Goal: Transaction & Acquisition: Purchase product/service

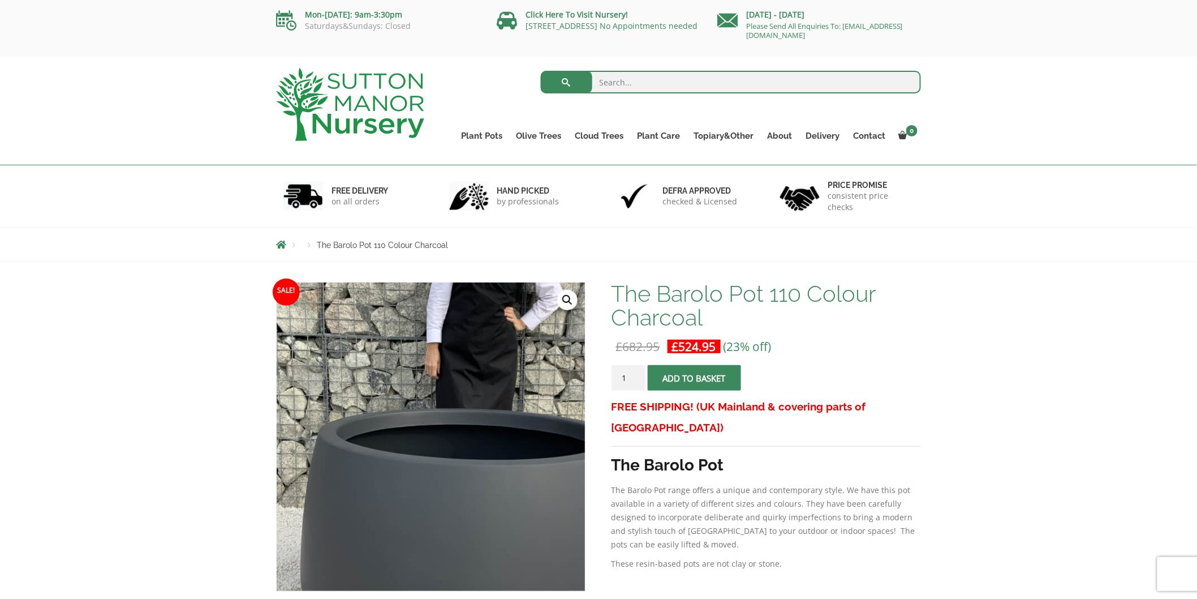
click at [409, 430] on img at bounding box center [450, 443] width 566 height 566
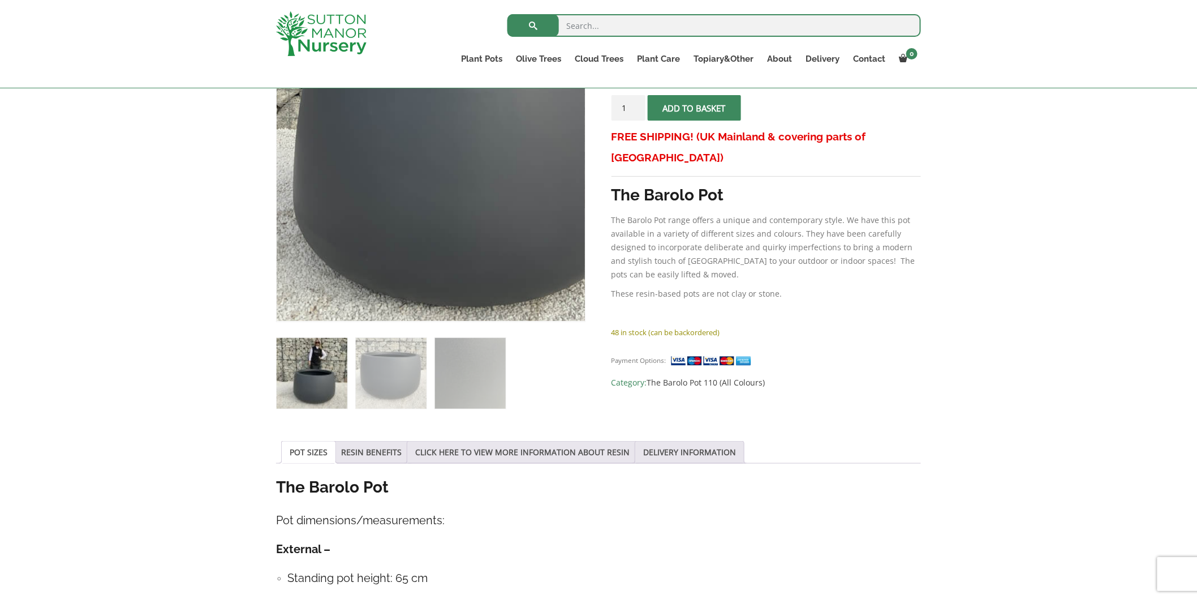
scroll to position [251, 0]
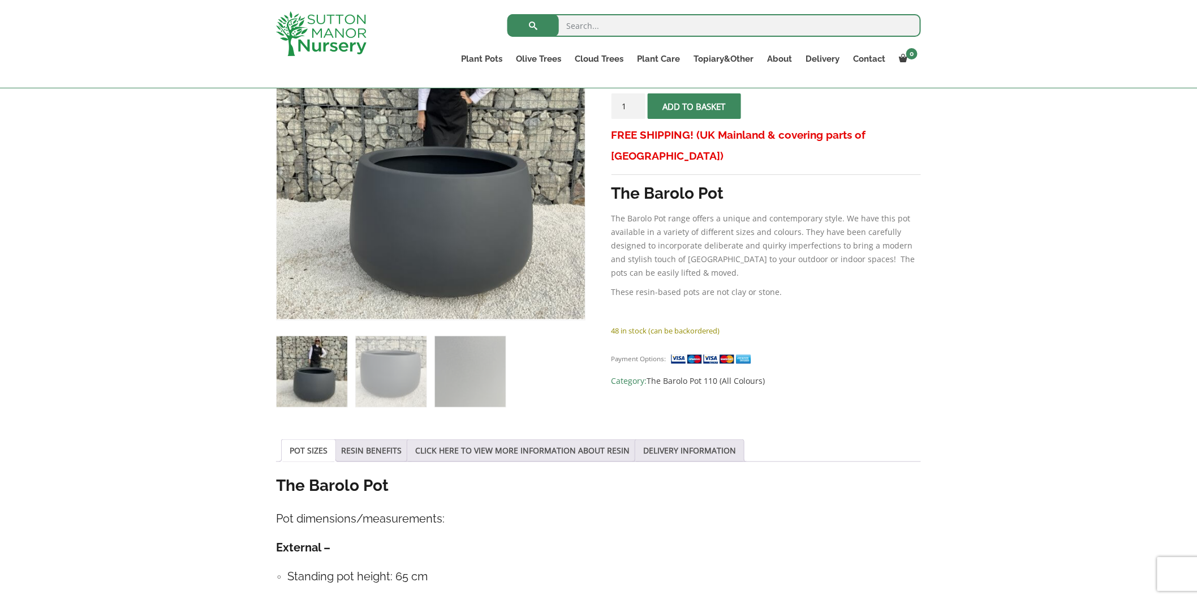
click at [315, 375] on img at bounding box center [312, 371] width 71 height 71
click at [768, 25] on input "search" at bounding box center [715, 25] width 414 height 23
type input "sicilian"
click at [508, 14] on button "submit" at bounding box center [533, 25] width 51 height 23
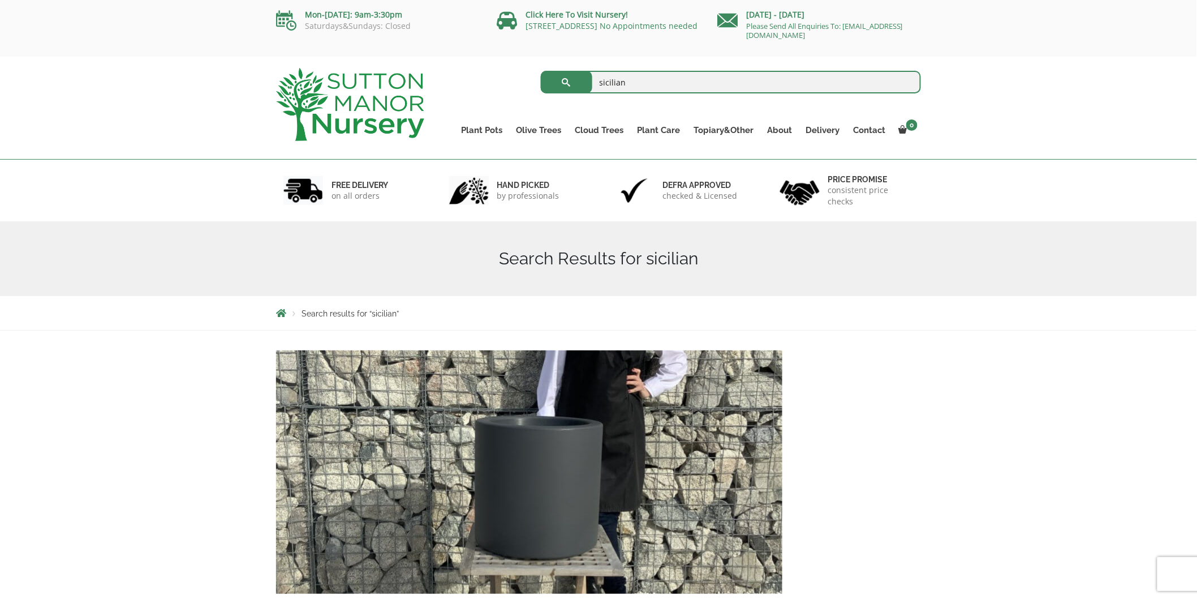
click at [470, 403] on img at bounding box center [529, 471] width 506 height 243
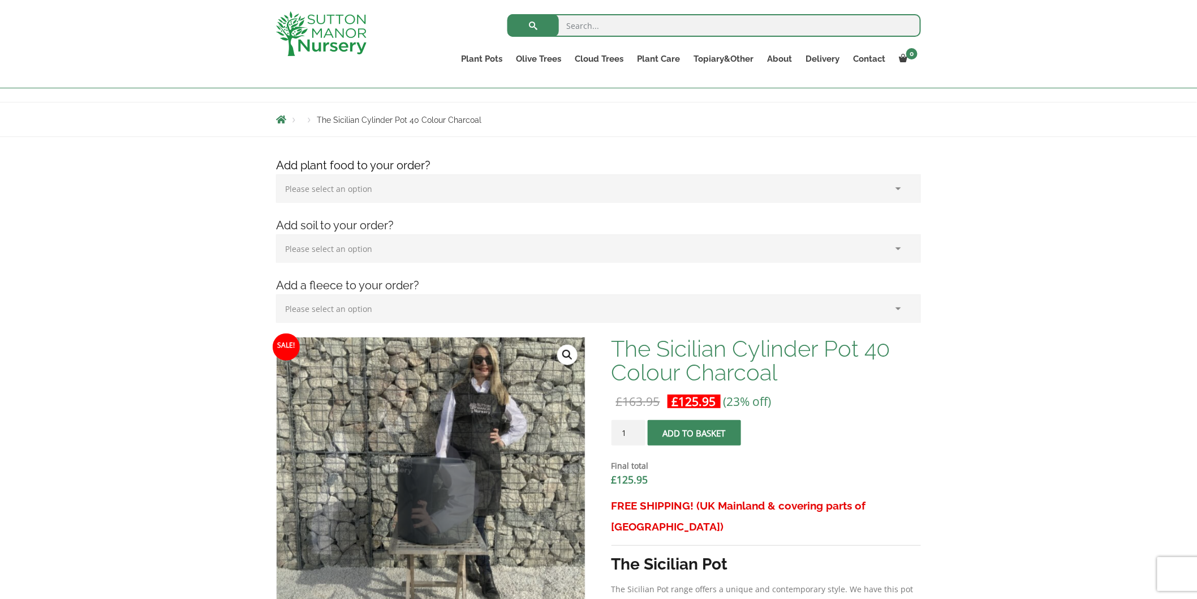
scroll to position [314, 0]
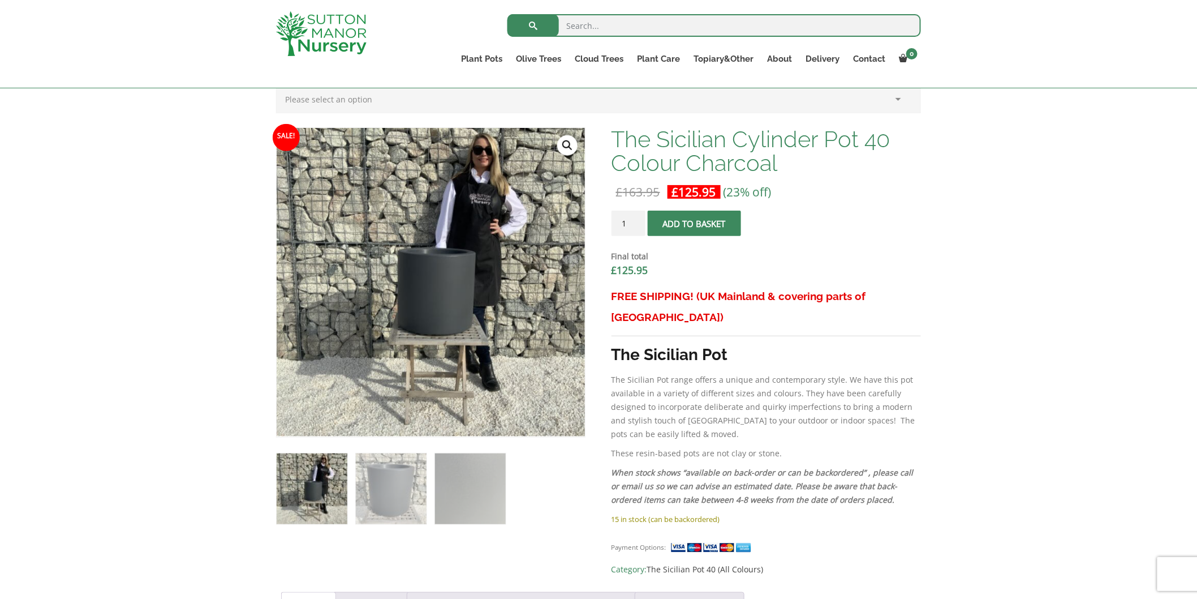
click at [311, 485] on img at bounding box center [312, 488] width 71 height 71
click at [303, 487] on img at bounding box center [312, 488] width 71 height 71
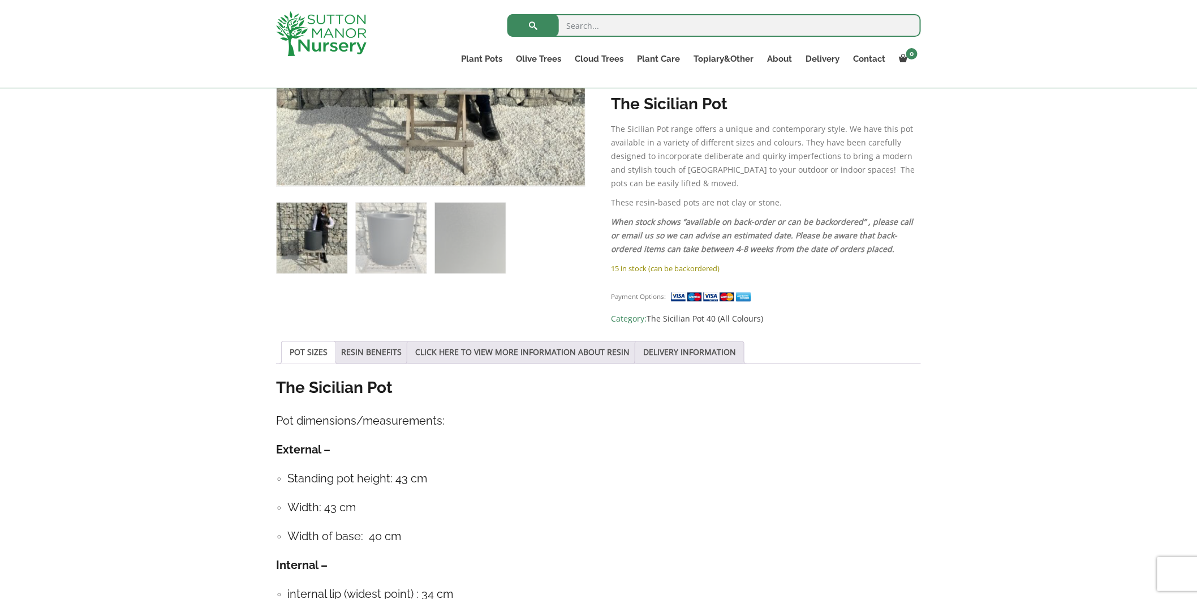
scroll to position [566, 0]
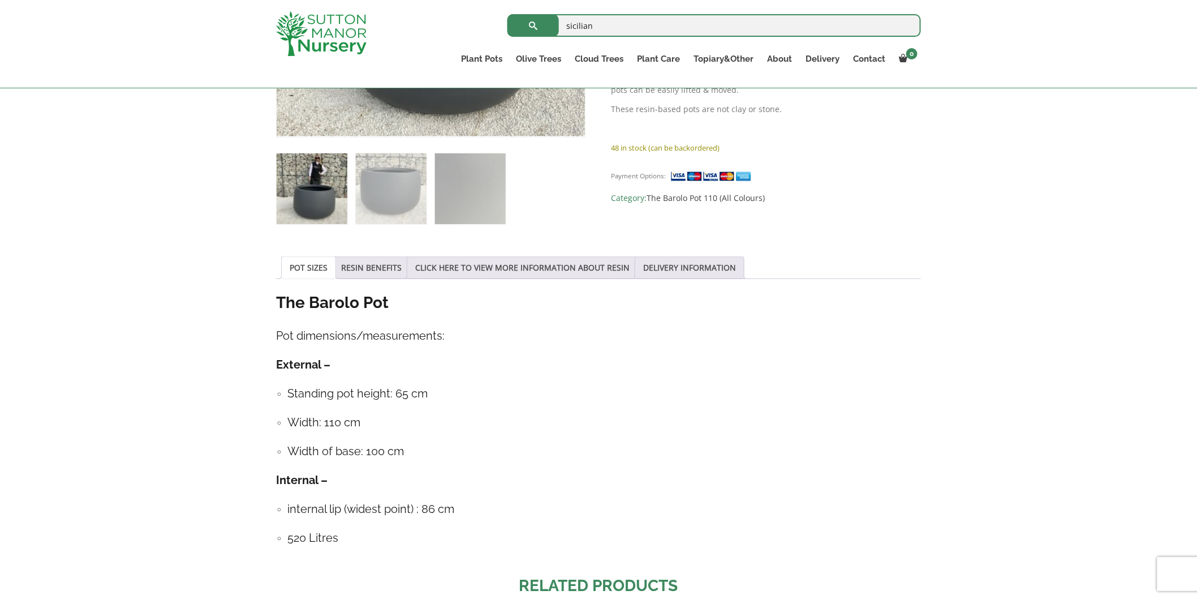
scroll to position [440, 0]
